Goal: Transaction & Acquisition: Purchase product/service

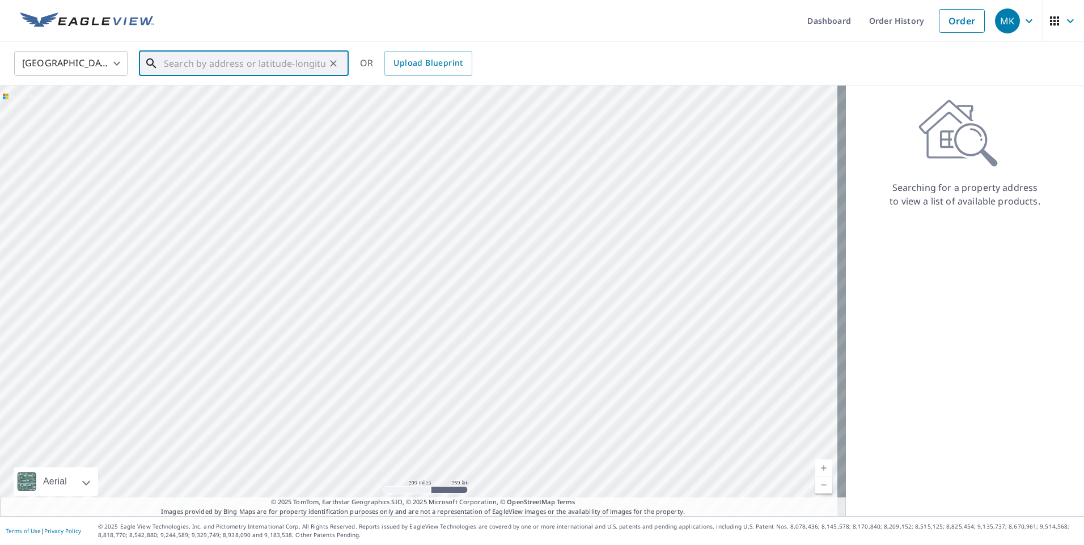
click at [269, 62] on input "text" at bounding box center [245, 64] width 162 height 32
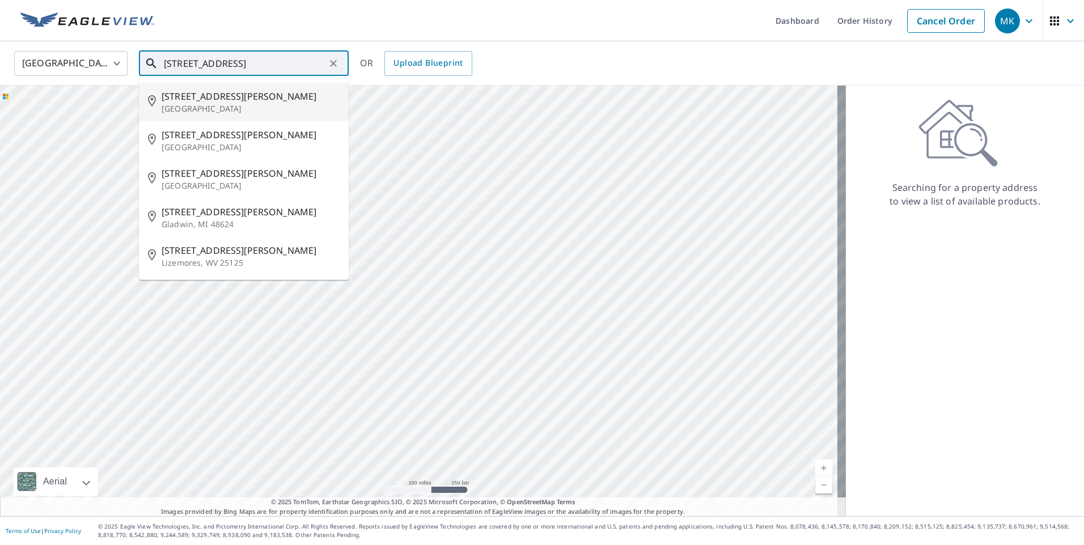
click at [302, 97] on span "[STREET_ADDRESS][PERSON_NAME]" at bounding box center [251, 97] width 178 height 14
type input "[STREET_ADDRESS][PERSON_NAME]"
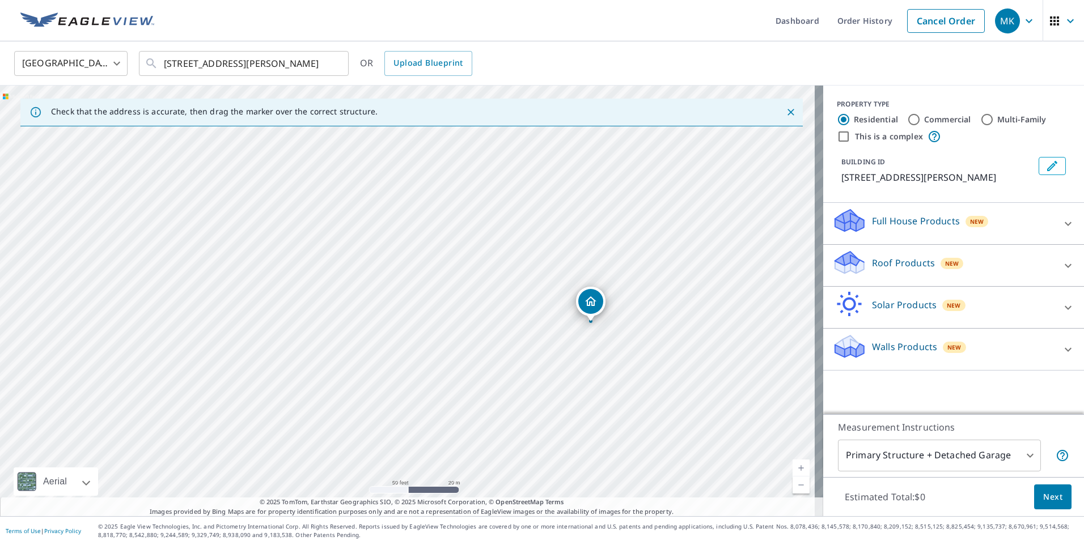
drag, startPoint x: 435, startPoint y: 296, endPoint x: 522, endPoint y: 308, distance: 87.5
click at [522, 308] on div "[STREET_ADDRESS][PERSON_NAME]" at bounding box center [411, 301] width 823 height 431
drag, startPoint x: 528, startPoint y: 358, endPoint x: 346, endPoint y: 266, distance: 203.8
click at [346, 266] on div "[STREET_ADDRESS][PERSON_NAME]" at bounding box center [411, 301] width 823 height 431
click at [846, 254] on icon at bounding box center [849, 262] width 34 height 27
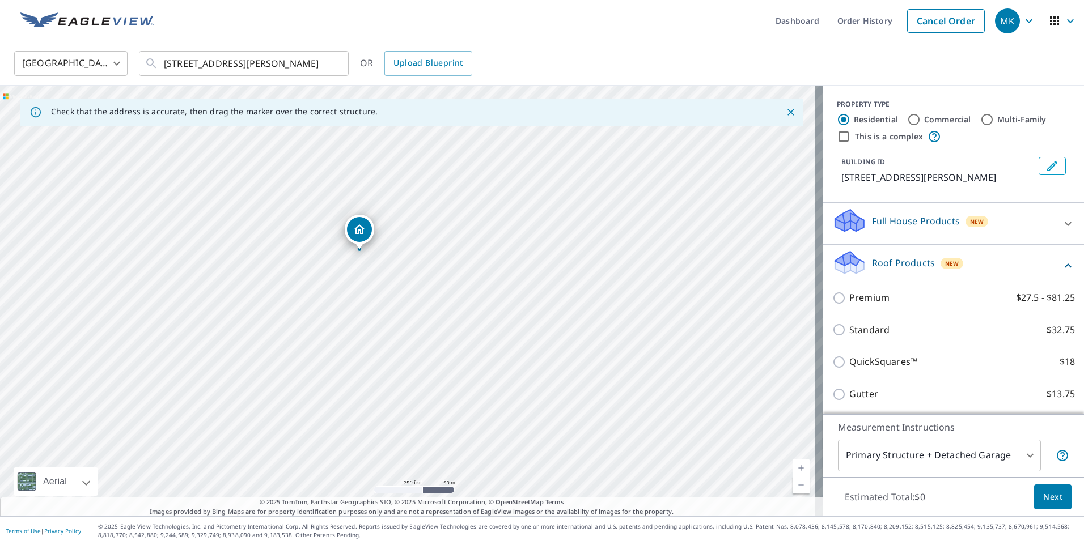
click at [823, 296] on div "Roof Products New Premium $27.5 - $81.25 Standard $32.75 QuickSquares™ $18 Gutt…" at bounding box center [953, 346] width 261 height 203
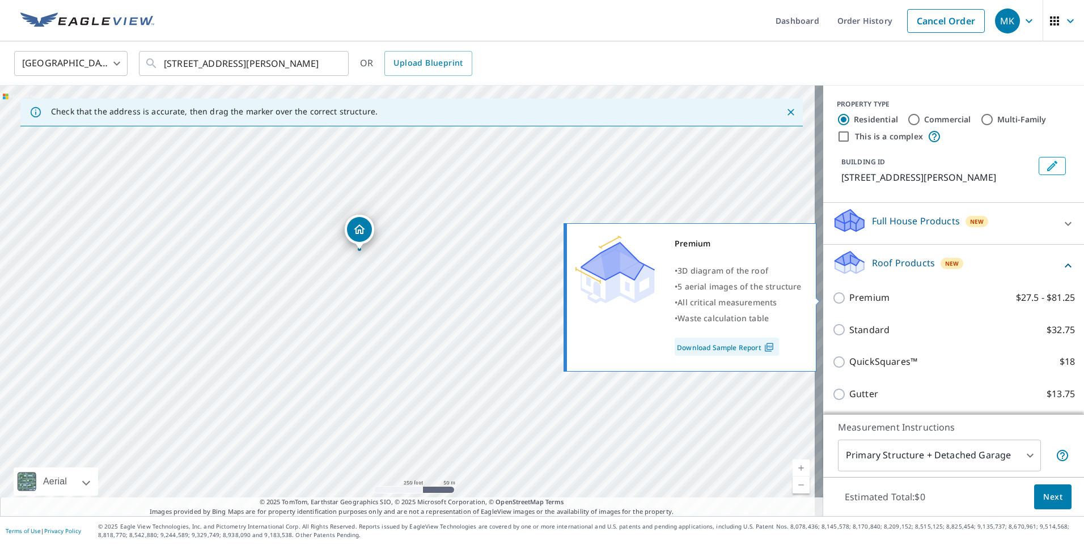
click at [832, 297] on input "Premium $27.5 - $81.25" at bounding box center [840, 298] width 17 height 14
checkbox input "true"
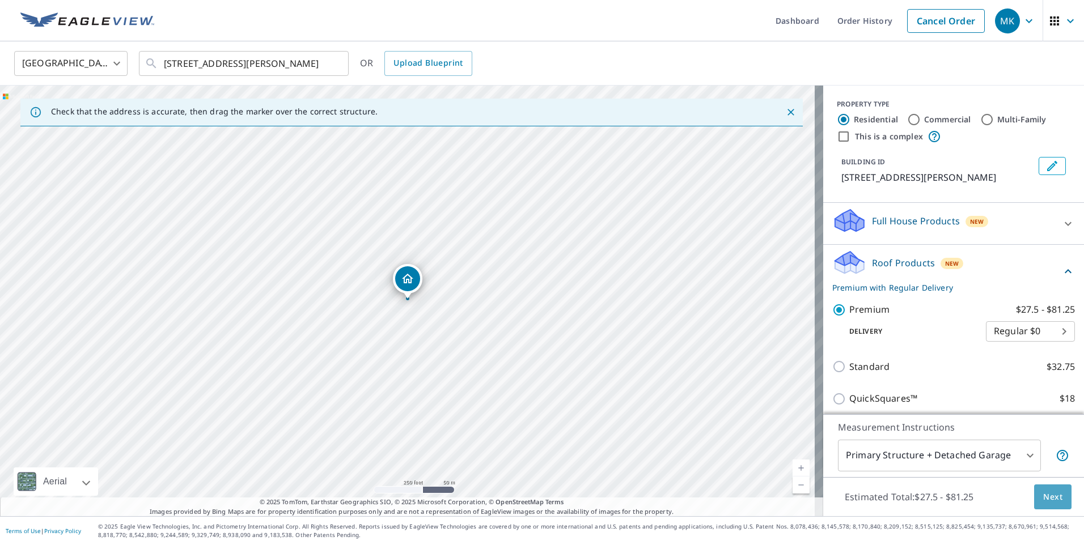
click at [1050, 490] on span "Next" at bounding box center [1052, 497] width 19 height 14
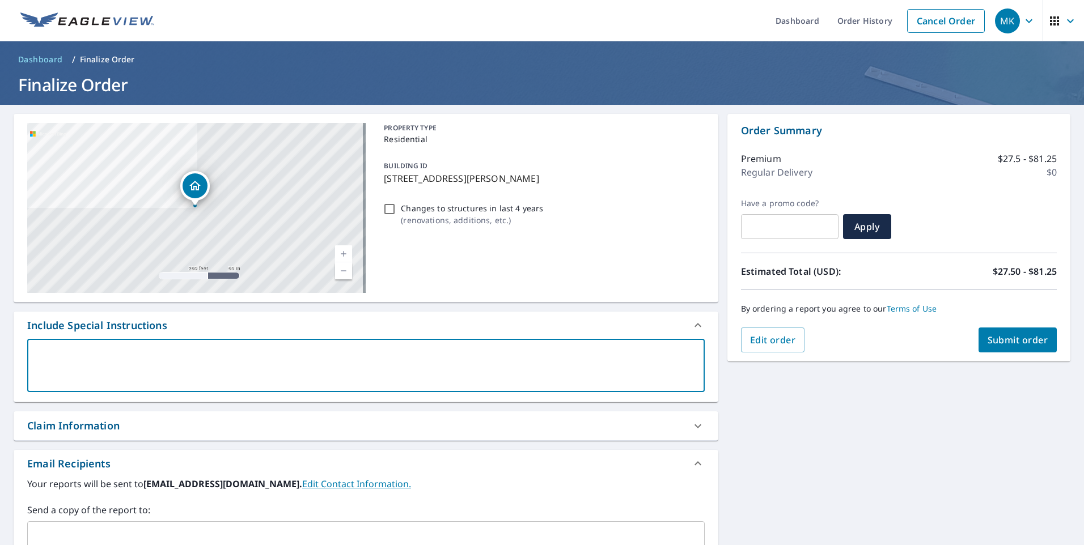
click at [73, 366] on textarea at bounding box center [365, 366] width 661 height 32
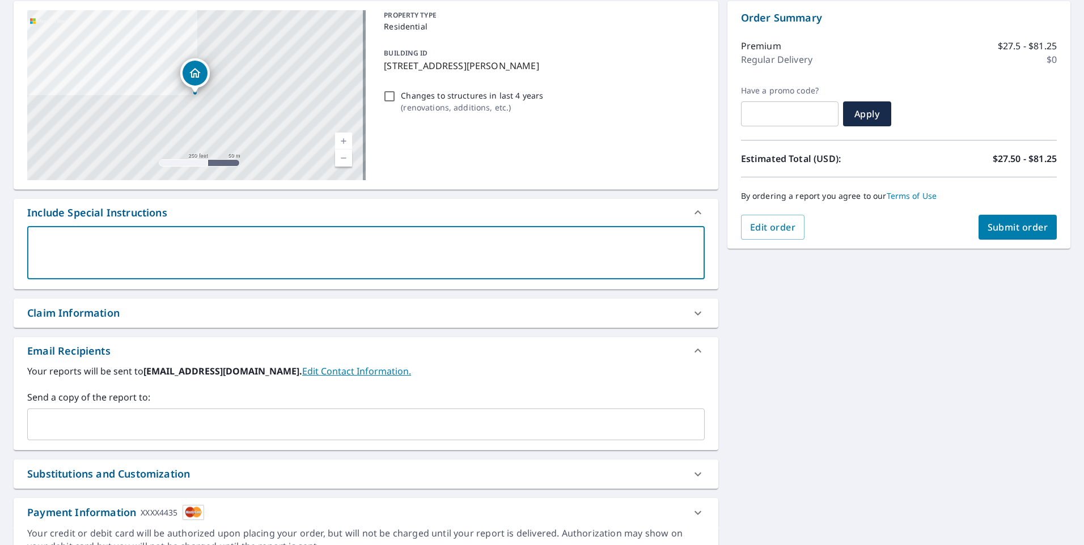
scroll to position [113, 0]
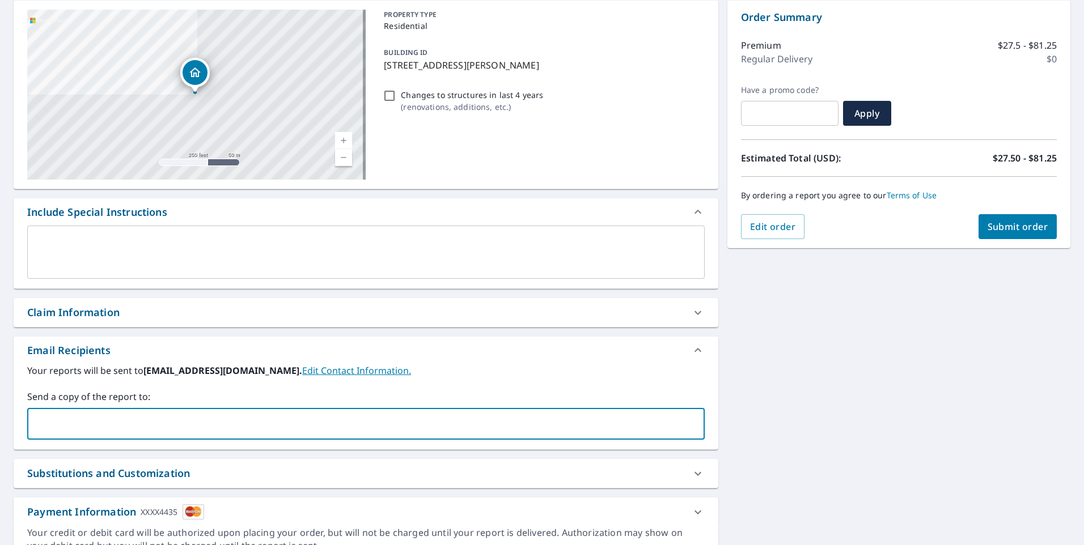
click at [68, 432] on input "text" at bounding box center [357, 424] width 650 height 22
type input "s"
type input "sherms"
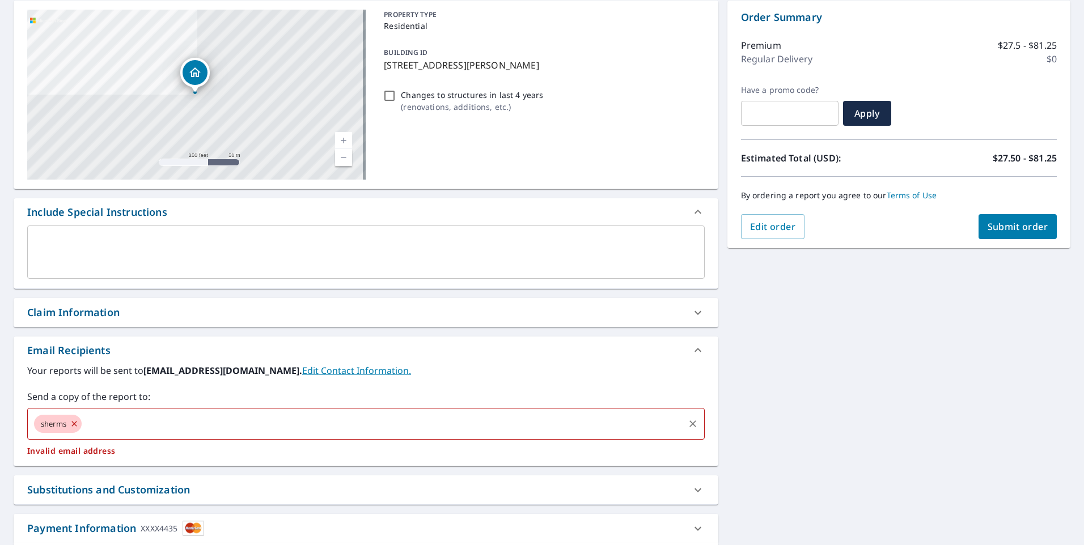
checkbox input "true"
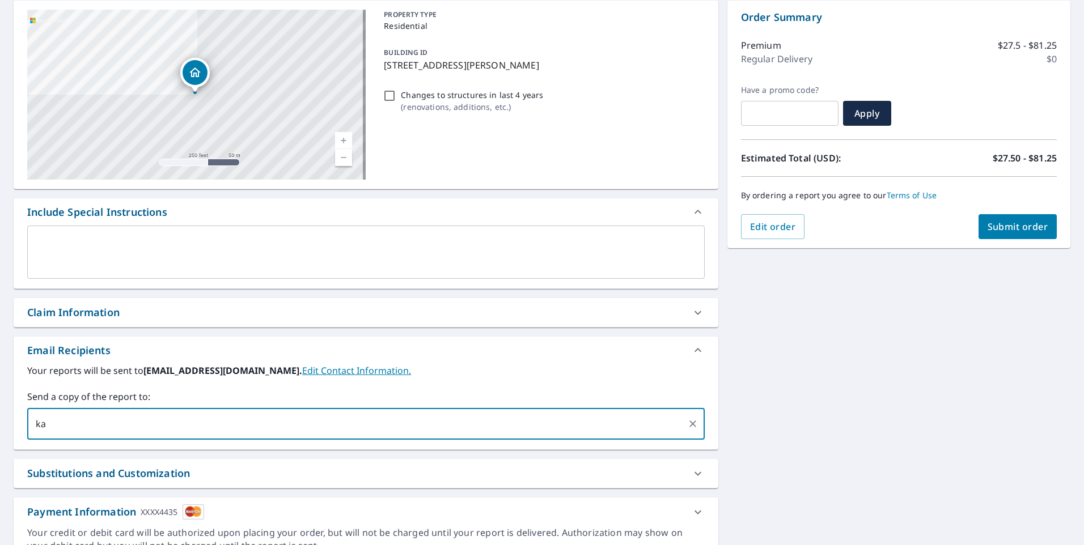
type input "k"
type input "[EMAIL_ADDRESS][DOMAIN_NAME]"
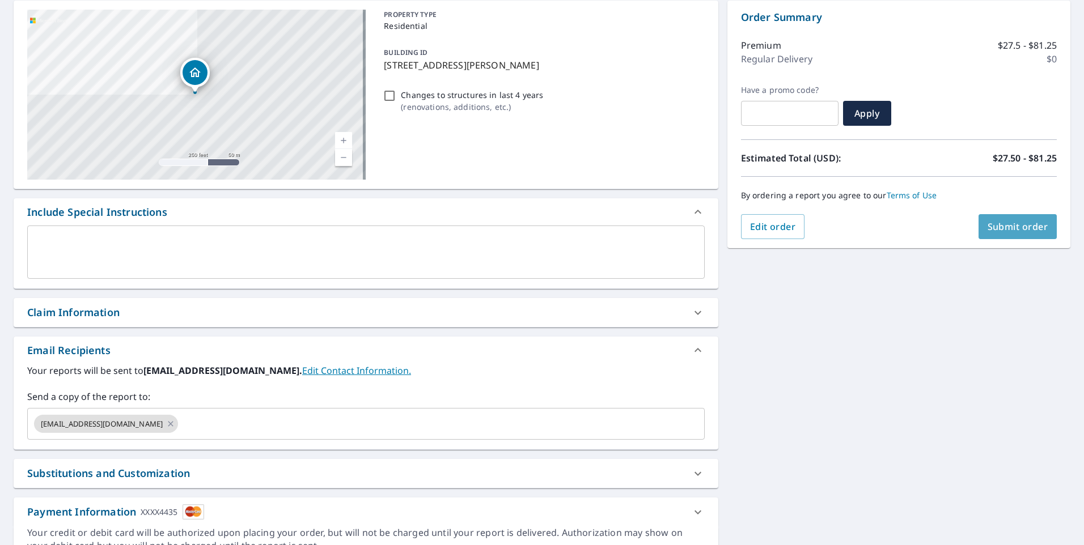
click at [1010, 226] on span "Submit order" at bounding box center [1017, 226] width 61 height 12
checkbox input "true"
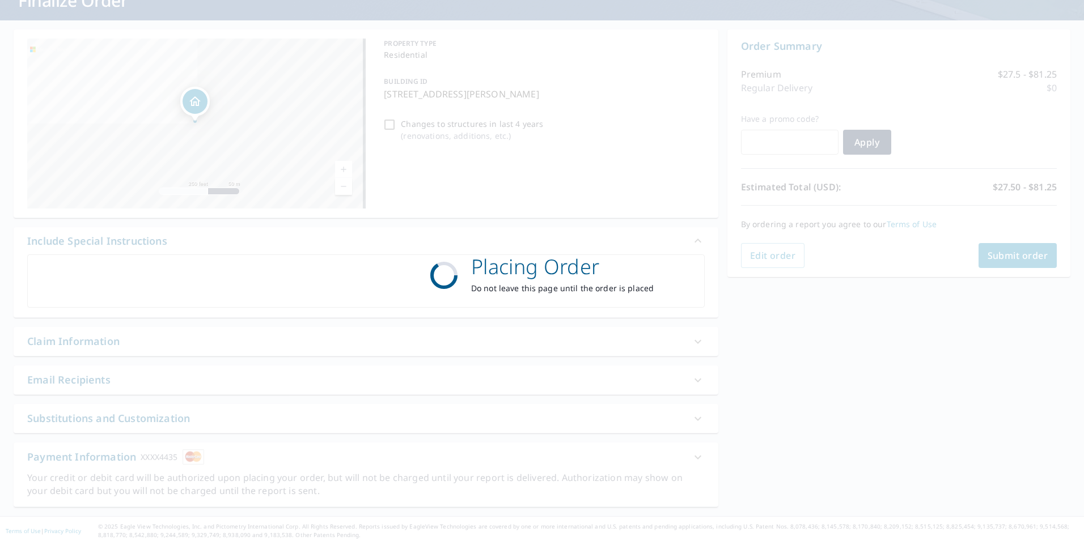
scroll to position [84, 0]
